Goal: Task Accomplishment & Management: Complete application form

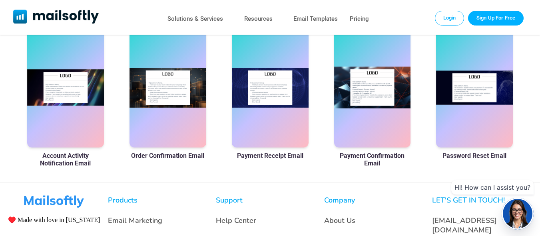
scroll to position [479, 0]
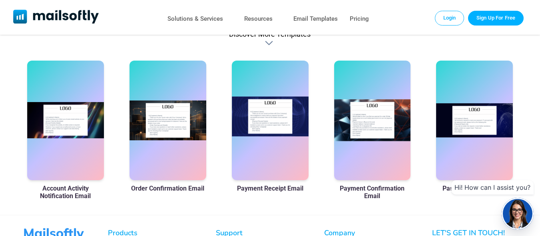
click at [280, 135] on div at bounding box center [270, 121] width 77 height 120
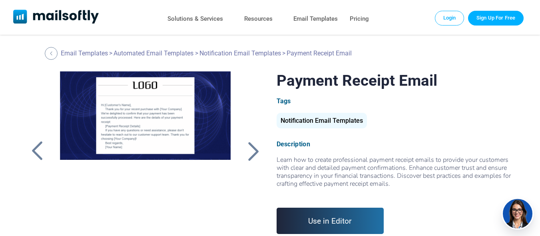
click at [336, 218] on link "Use in Editor" at bounding box center [329, 221] width 107 height 26
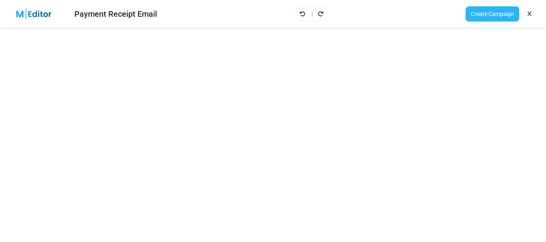
click at [493, 12] on link "Create Campaign" at bounding box center [492, 13] width 54 height 15
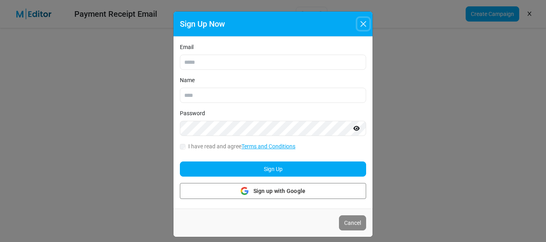
click at [365, 21] on button "Close" at bounding box center [363, 24] width 12 height 12
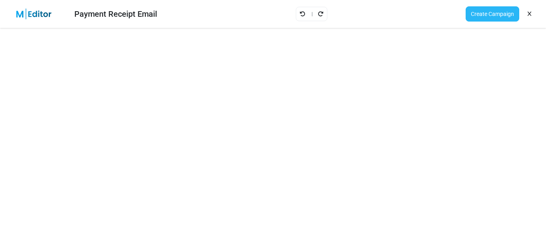
click at [502, 16] on link "Create Campaign" at bounding box center [492, 13] width 54 height 15
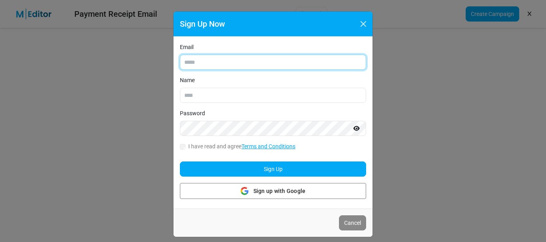
click at [211, 66] on input "Email" at bounding box center [273, 62] width 186 height 15
type input "**********"
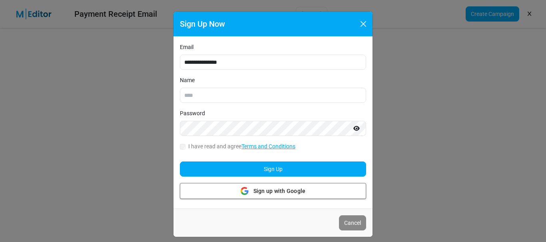
click at [262, 186] on div "Sign up with Google Sign up with Google" at bounding box center [272, 191] width 65 height 15
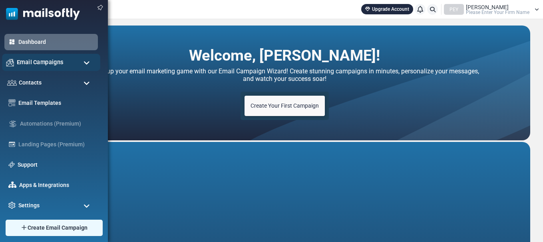
click at [42, 63] on span "Email Campaigns" at bounding box center [40, 62] width 47 height 9
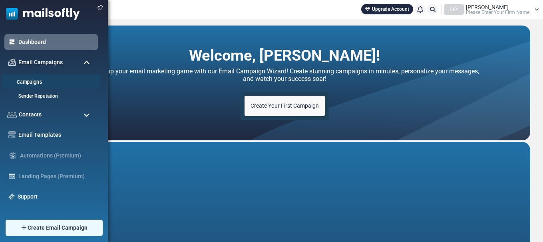
click at [44, 85] on link "Campaigns" at bounding box center [50, 83] width 96 height 8
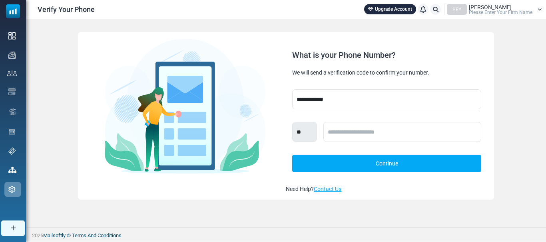
click at [527, 86] on div "**********" at bounding box center [286, 116] width 520 height 194
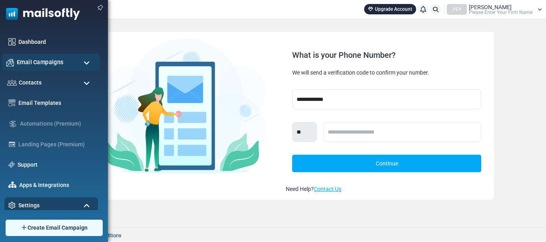
click at [24, 58] on span "Email Campaigns" at bounding box center [40, 62] width 47 height 9
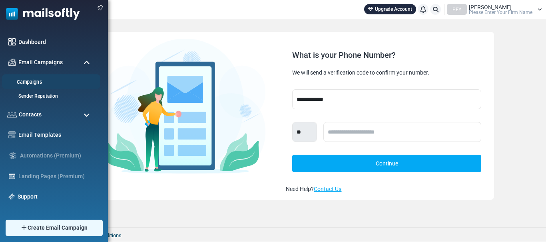
click at [33, 79] on link "Campaigns" at bounding box center [50, 83] width 96 height 8
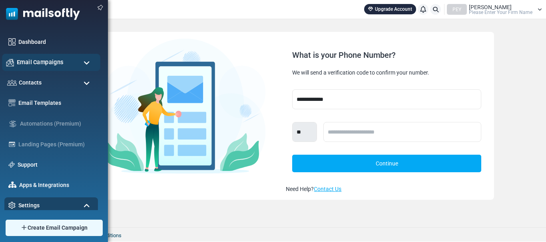
click at [81, 66] on div "Email Campaigns" at bounding box center [51, 62] width 98 height 17
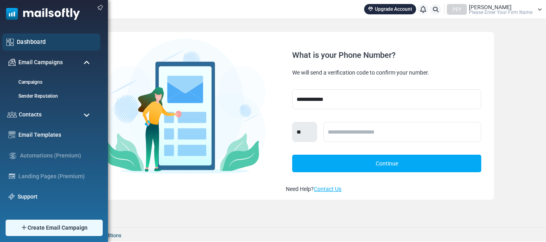
click at [22, 40] on link "Dashboard" at bounding box center [56, 42] width 79 height 9
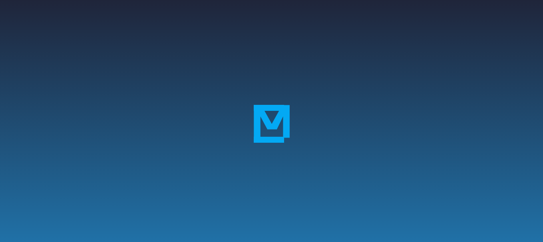
scroll to position [198, 0]
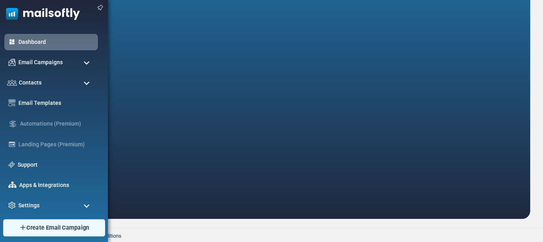
click at [65, 231] on span "Create Email Campaign" at bounding box center [57, 228] width 63 height 9
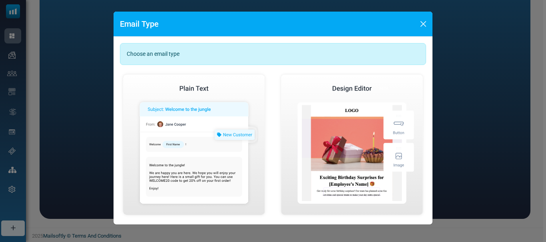
click at [306, 54] on div "Choose an email type" at bounding box center [273, 54] width 306 height 22
click at [425, 22] on button "Close" at bounding box center [423, 24] width 12 height 12
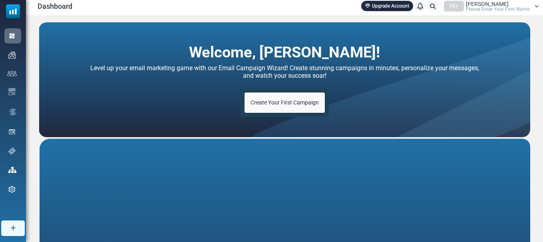
scroll to position [0, 0]
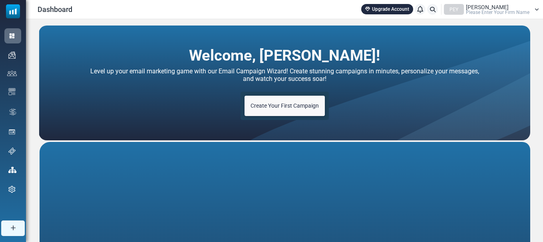
click at [478, 11] on span "Please Enter Your Firm Name" at bounding box center [498, 12] width 64 height 5
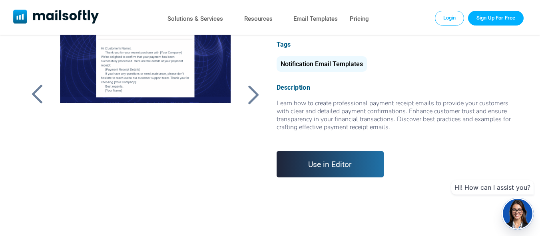
scroll to position [120, 0]
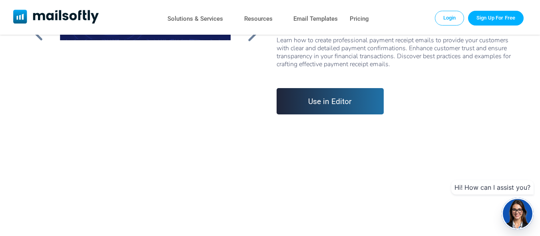
click at [331, 96] on link "Use in Editor" at bounding box center [329, 101] width 107 height 26
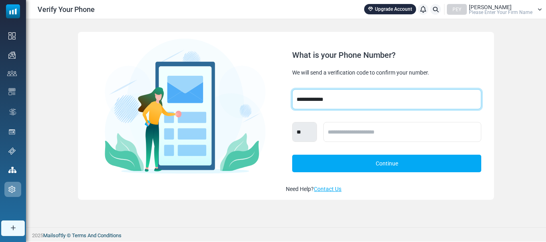
click at [343, 101] on select "**********" at bounding box center [386, 99] width 189 height 20
select select "***"
click at [292, 89] on select "**********" at bounding box center [386, 99] width 189 height 20
select select "***"
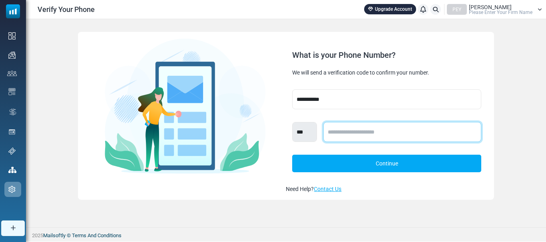
click at [349, 135] on input "text" at bounding box center [401, 132] width 157 height 20
click at [333, 132] on input "**********" at bounding box center [401, 132] width 157 height 20
type input "**********"
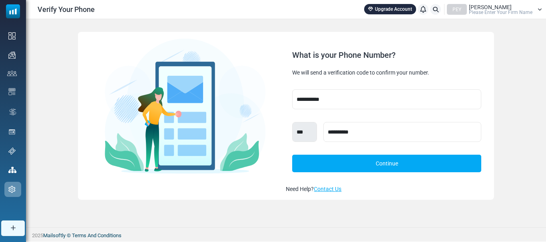
click at [411, 159] on link "Continue" at bounding box center [386, 164] width 189 height 18
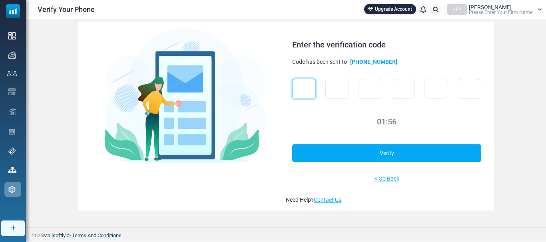
click at [308, 93] on input "text" at bounding box center [304, 89] width 24 height 20
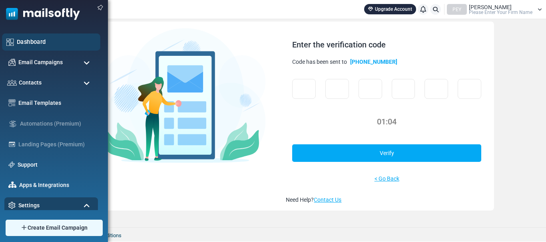
click at [13, 39] on img at bounding box center [10, 42] width 8 height 8
click at [7, 39] on img at bounding box center [10, 42] width 8 height 8
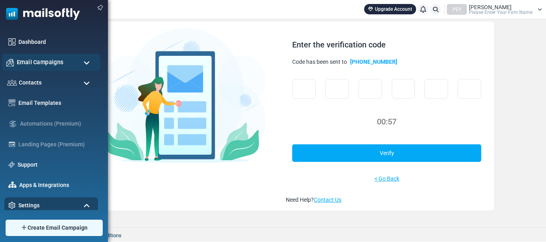
click at [37, 60] on span "Email Campaigns" at bounding box center [40, 62] width 47 height 9
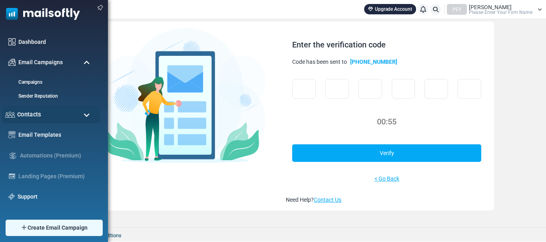
click at [56, 111] on div "Contacts" at bounding box center [51, 114] width 98 height 17
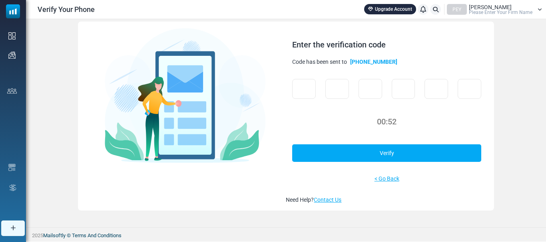
click at [0, 0] on img at bounding box center [0, 0] width 0 height 0
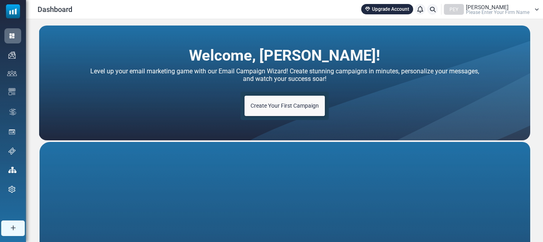
click at [276, 101] on link "Create Your First Campaign" at bounding box center [284, 106] width 80 height 20
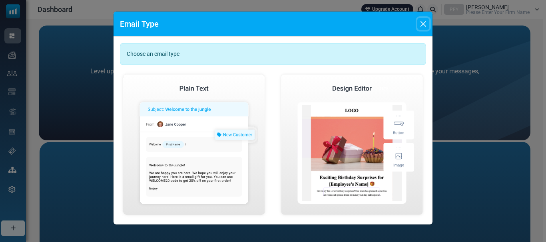
click at [424, 24] on button "Close" at bounding box center [423, 24] width 12 height 12
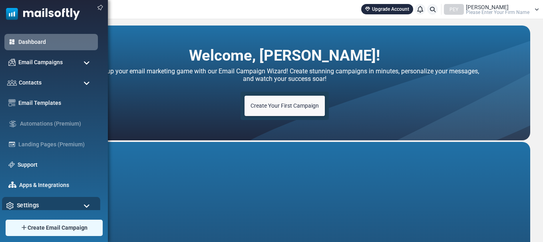
click at [29, 206] on span "Settings" at bounding box center [28, 205] width 22 height 9
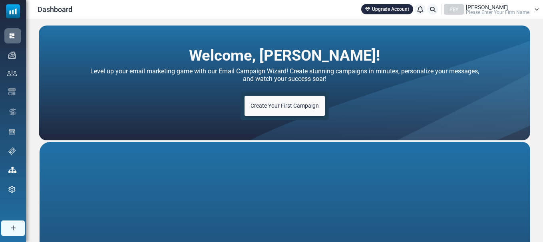
click at [423, 10] on icon at bounding box center [420, 9] width 6 height 0
drag, startPoint x: 542, startPoint y: 38, endPoint x: 538, endPoint y: 107, distance: 68.9
click at [542, 117] on html "Dashboard Upgrade Account Notifications PEY Abdul Wahab Please Enter Your Firm …" at bounding box center [271, 220] width 543 height 440
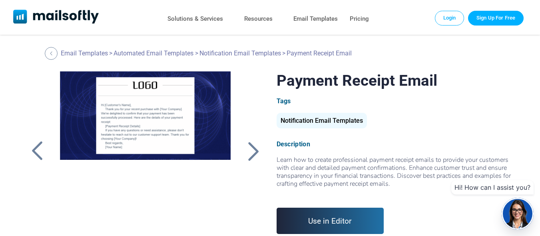
click at [352, 227] on link "Use in Editor" at bounding box center [329, 221] width 107 height 26
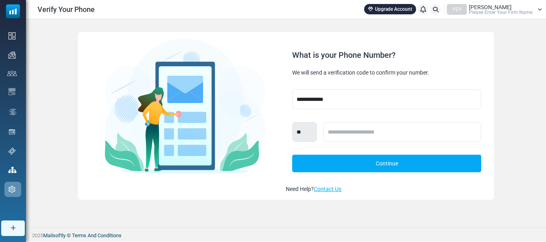
click at [536, 11] on div "PEY Abdul Wahab Please Enter Your Firm Name" at bounding box center [494, 9] width 95 height 11
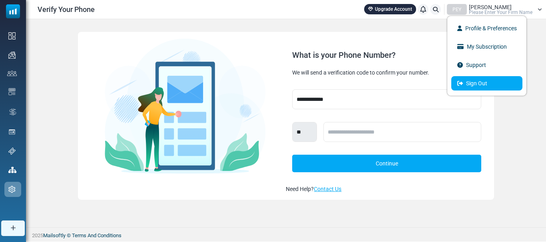
click at [475, 87] on link "Sign Out" at bounding box center [486, 83] width 71 height 14
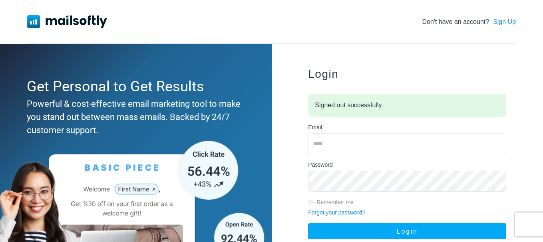
click at [65, 20] on img at bounding box center [67, 21] width 80 height 13
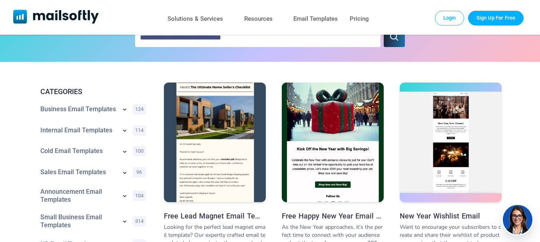
scroll to position [80, 0]
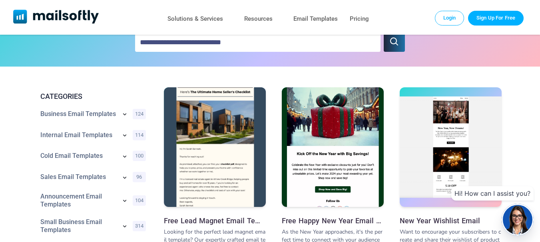
click at [207, 46] on input "text" at bounding box center [257, 42] width 245 height 19
type input "**********"
click at [391, 44] on icon "submit" at bounding box center [394, 42] width 8 height 8
type input "**********"
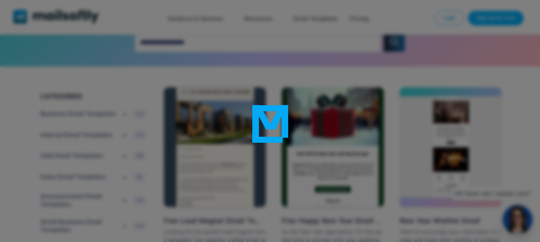
type input "**********"
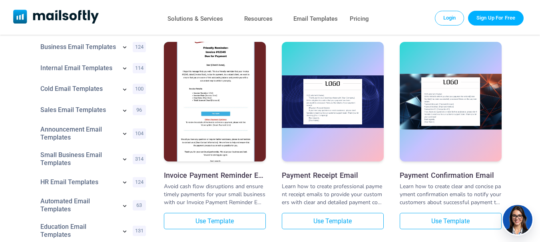
scroll to position [10, 0]
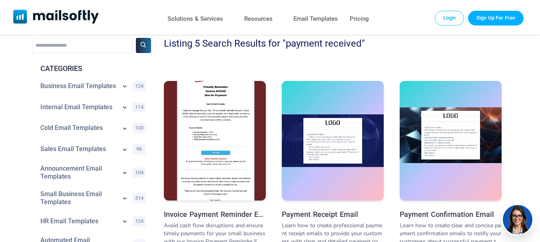
click at [416, 139] on img at bounding box center [450, 135] width 102 height 56
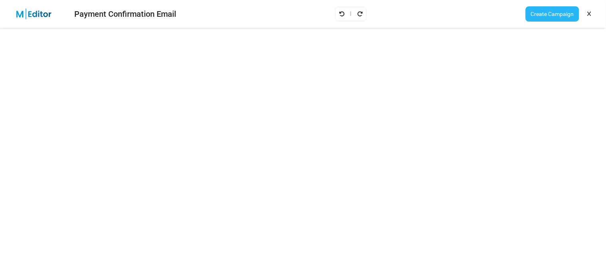
click at [545, 12] on link "Create Campaign" at bounding box center [553, 13] width 54 height 15
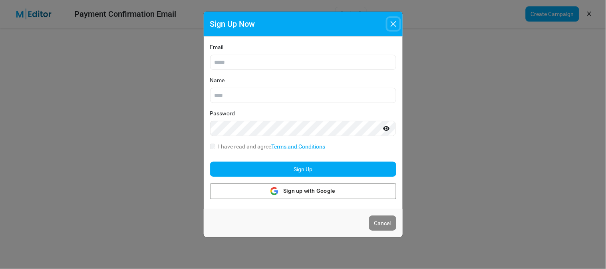
click at [394, 22] on button "Close" at bounding box center [393, 24] width 12 height 12
